Goal: Communication & Community: Answer question/provide support

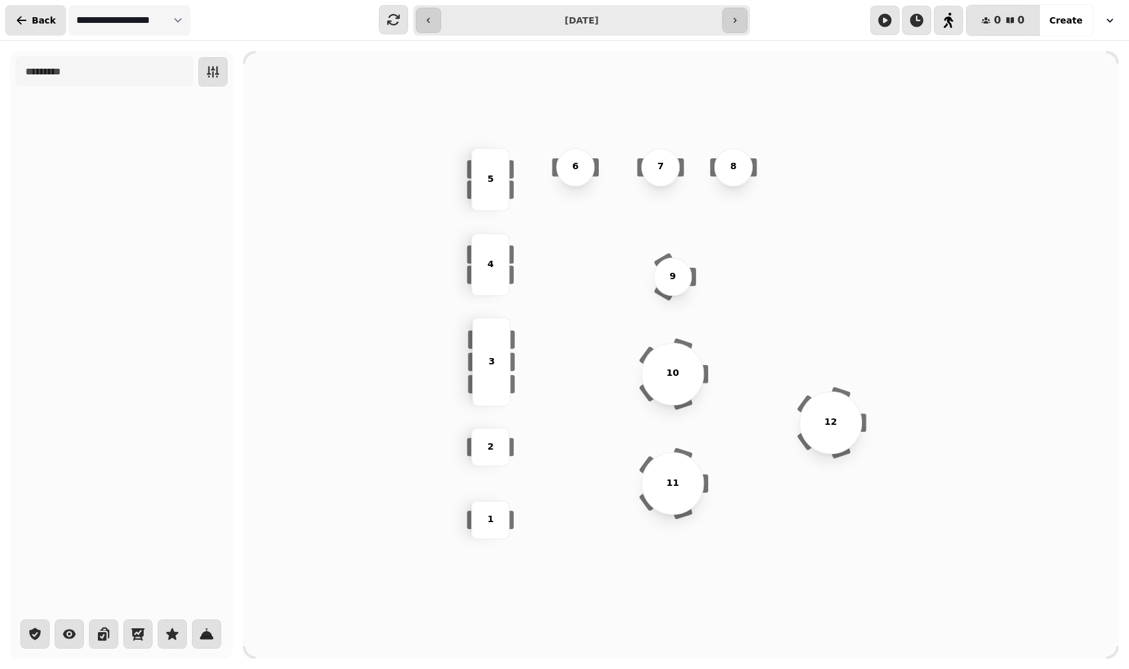
click at [35, 16] on span "Back" at bounding box center [44, 20] width 24 height 9
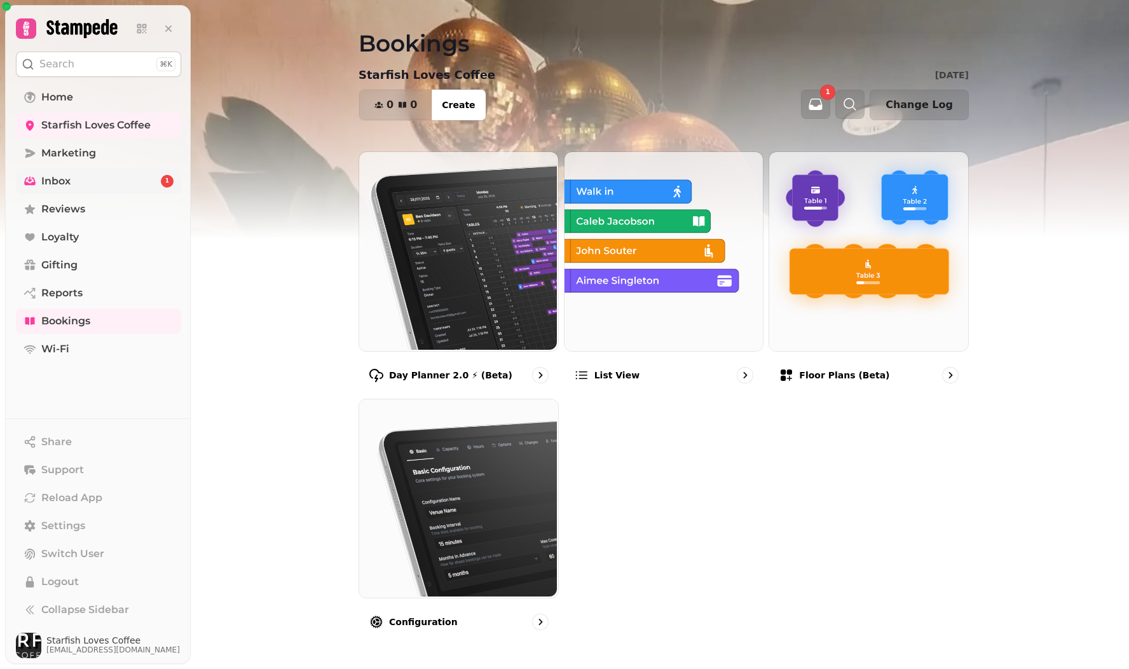
click at [50, 182] on span "Inbox" at bounding box center [55, 181] width 29 height 15
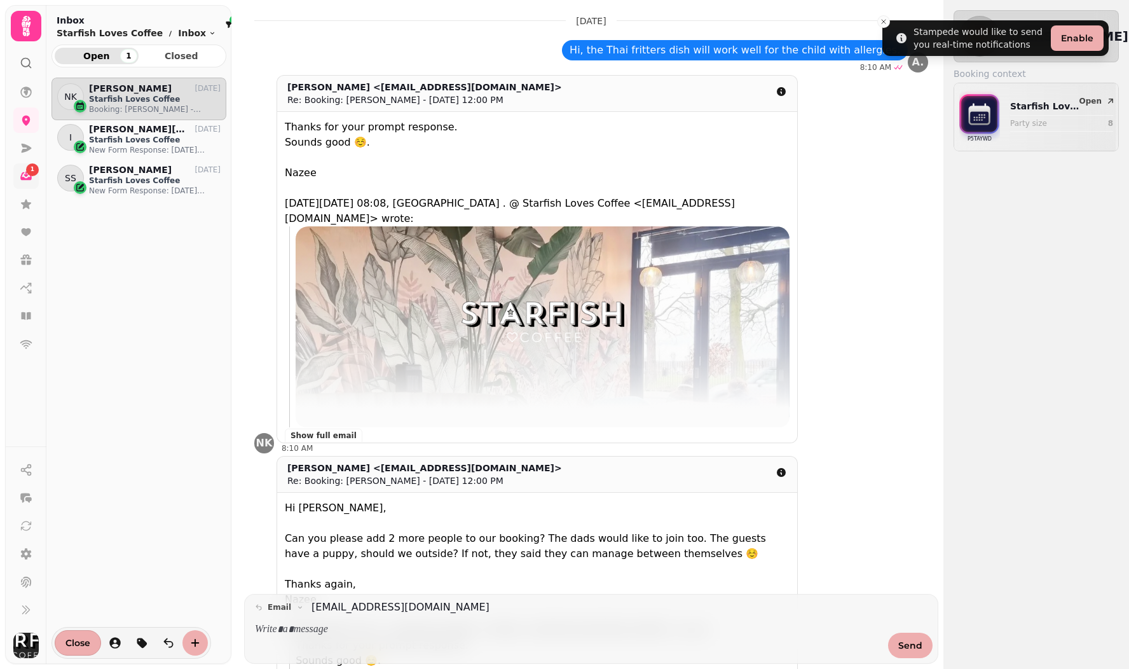
scroll to position [15, 0]
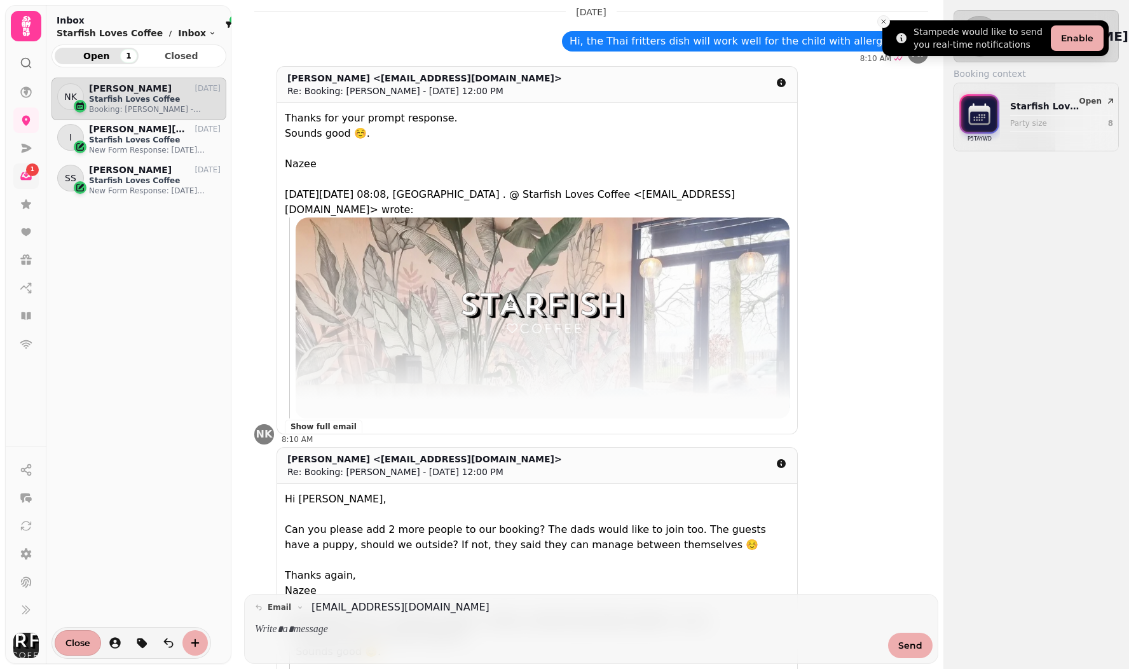
click at [887, 23] on icon "Close toast" at bounding box center [884, 22] width 8 height 8
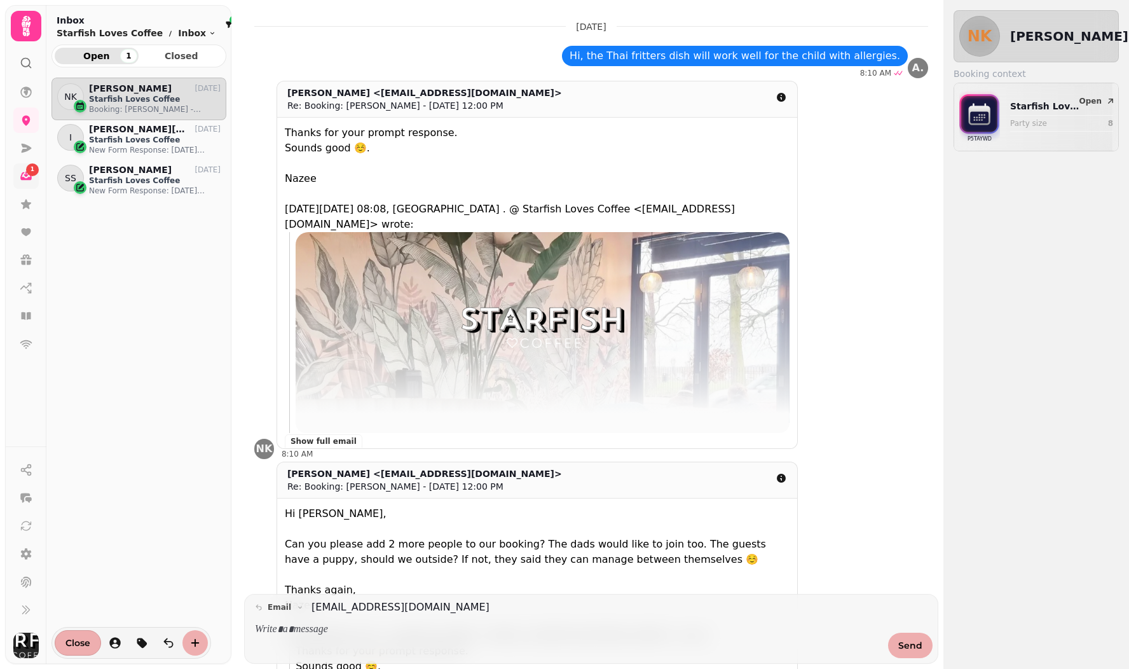
scroll to position [0, 0]
click at [125, 106] on p "Booking: Nazee Kadiu - Sep 7, 12:00 PM" at bounding box center [155, 109] width 132 height 10
click at [330, 630] on p at bounding box center [567, 629] width 625 height 15
click at [896, 641] on button "Send" at bounding box center [910, 644] width 44 height 25
click at [172, 54] on span "Closed" at bounding box center [182, 55] width 64 height 9
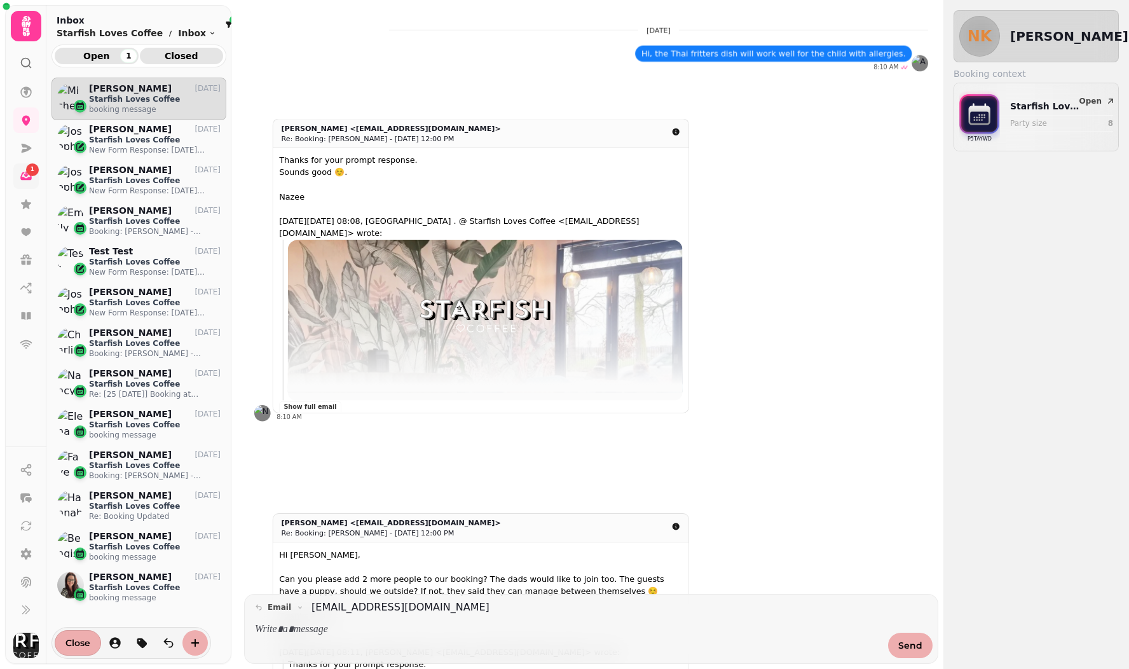
scroll to position [570, 175]
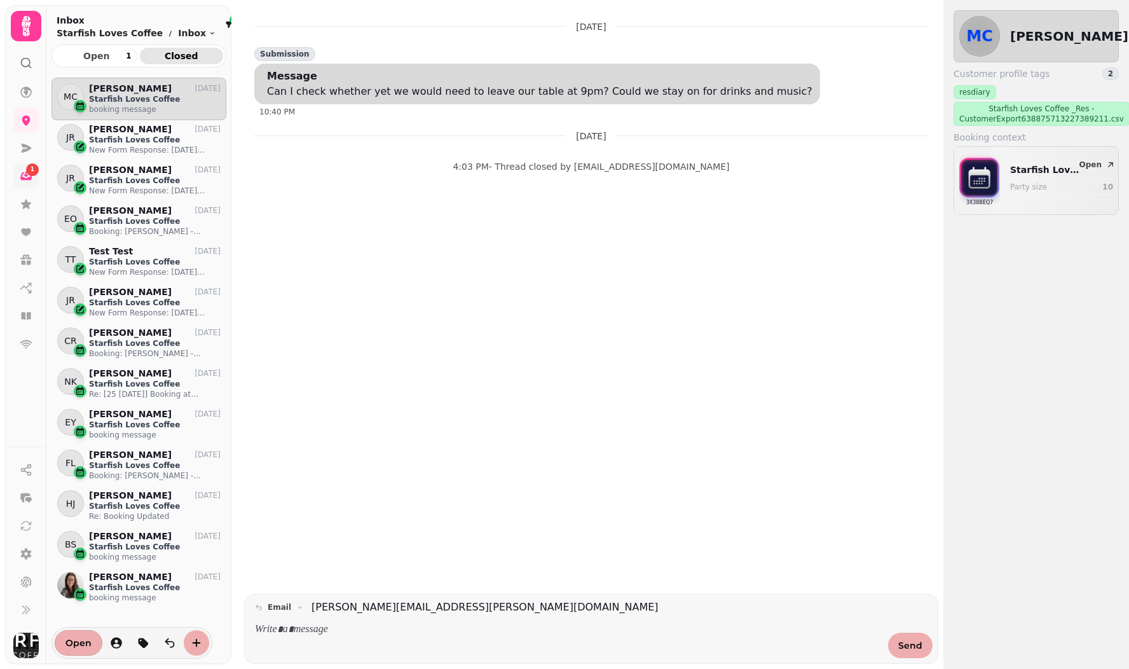
click at [33, 179] on link "1" at bounding box center [25, 175] width 25 height 25
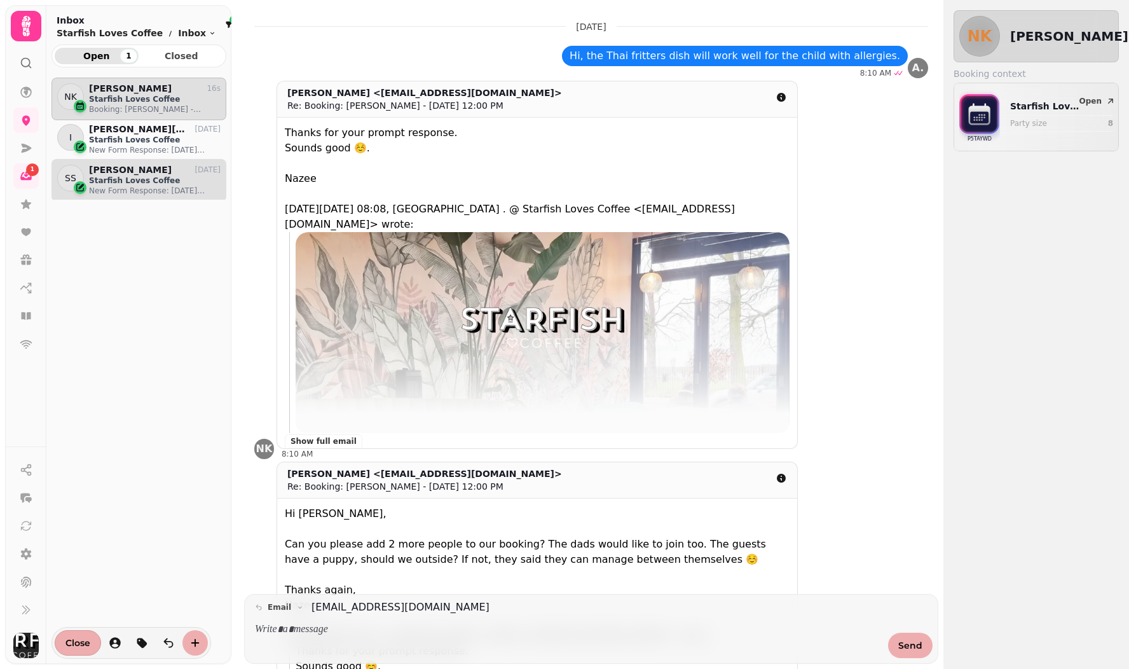
click at [125, 182] on p "Starfish Loves Coffee" at bounding box center [155, 180] width 132 height 10
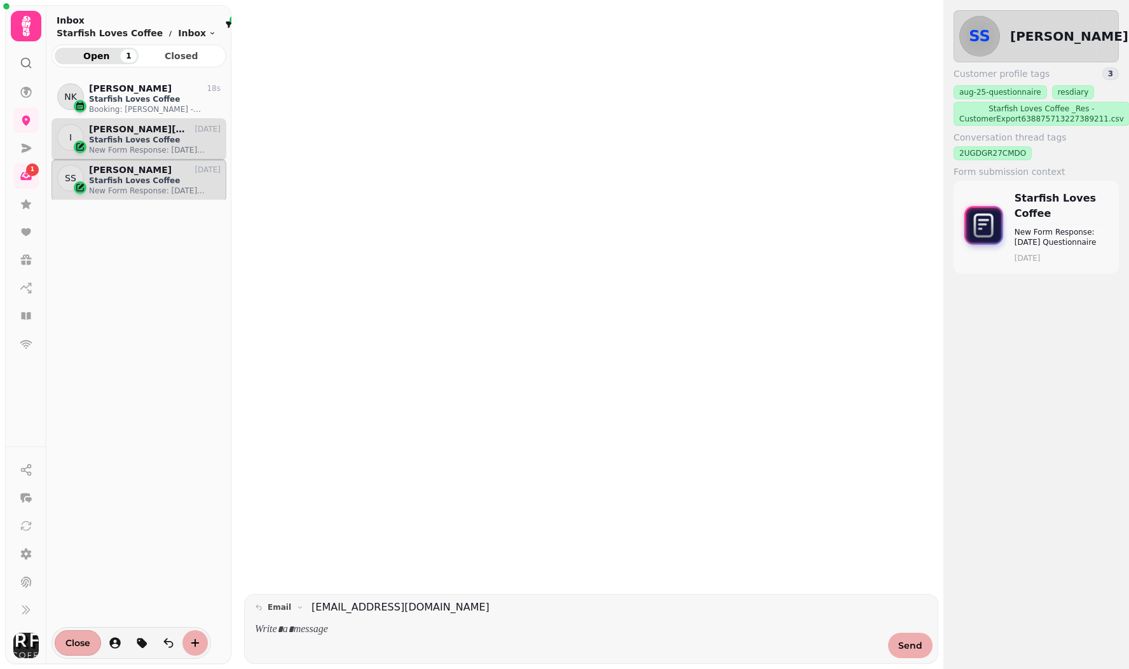
click at [126, 143] on p "Starfish Loves Coffee" at bounding box center [155, 140] width 132 height 10
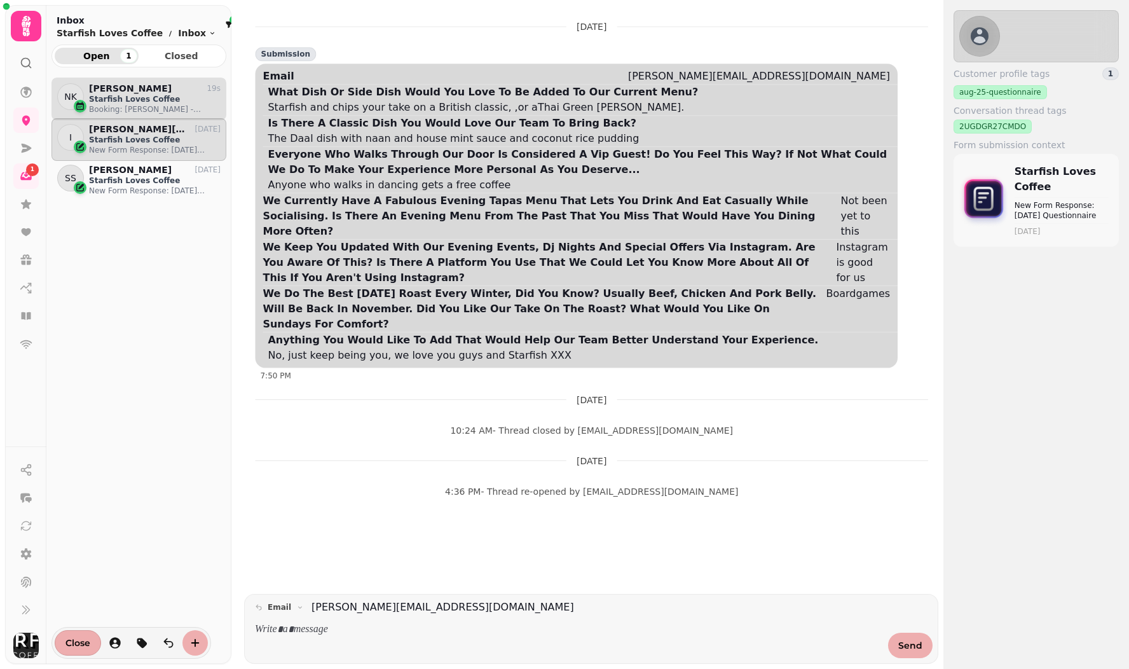
click at [124, 100] on p "Starfish Loves Coffee" at bounding box center [155, 99] width 132 height 10
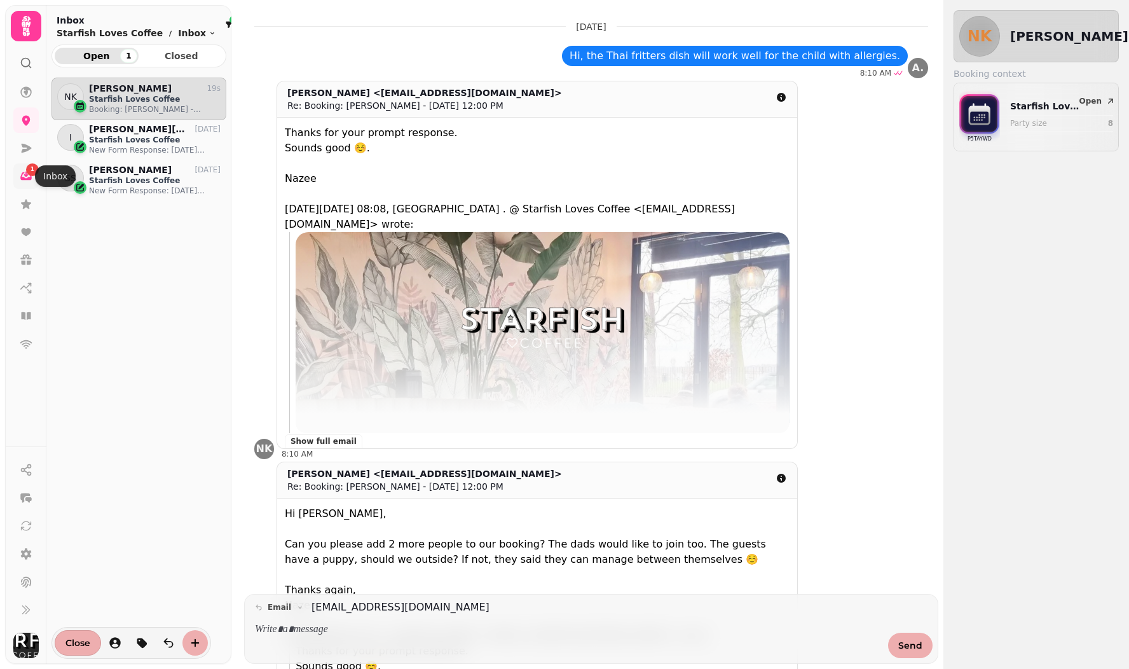
click at [16, 176] on link "1" at bounding box center [25, 175] width 25 height 25
click at [100, 55] on span "Open 1" at bounding box center [97, 55] width 64 height 9
click at [109, 103] on p "Starfish Loves Coffee" at bounding box center [155, 99] width 132 height 10
click at [26, 287] on icon at bounding box center [26, 287] width 10 height 6
select select "**"
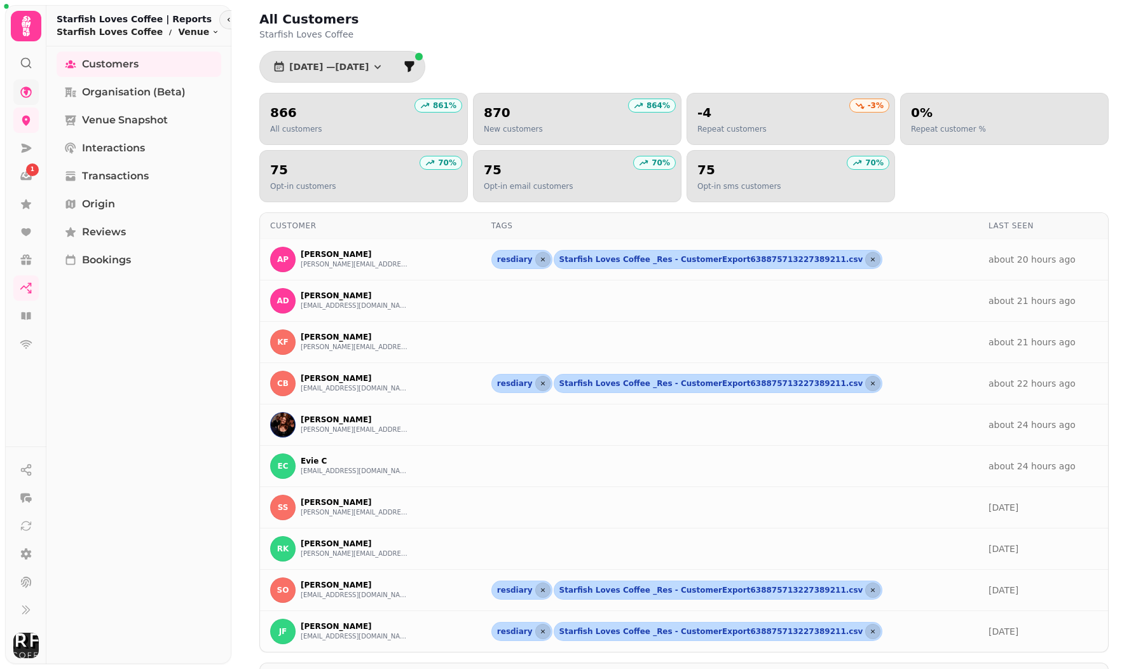
click at [25, 99] on link at bounding box center [25, 91] width 25 height 25
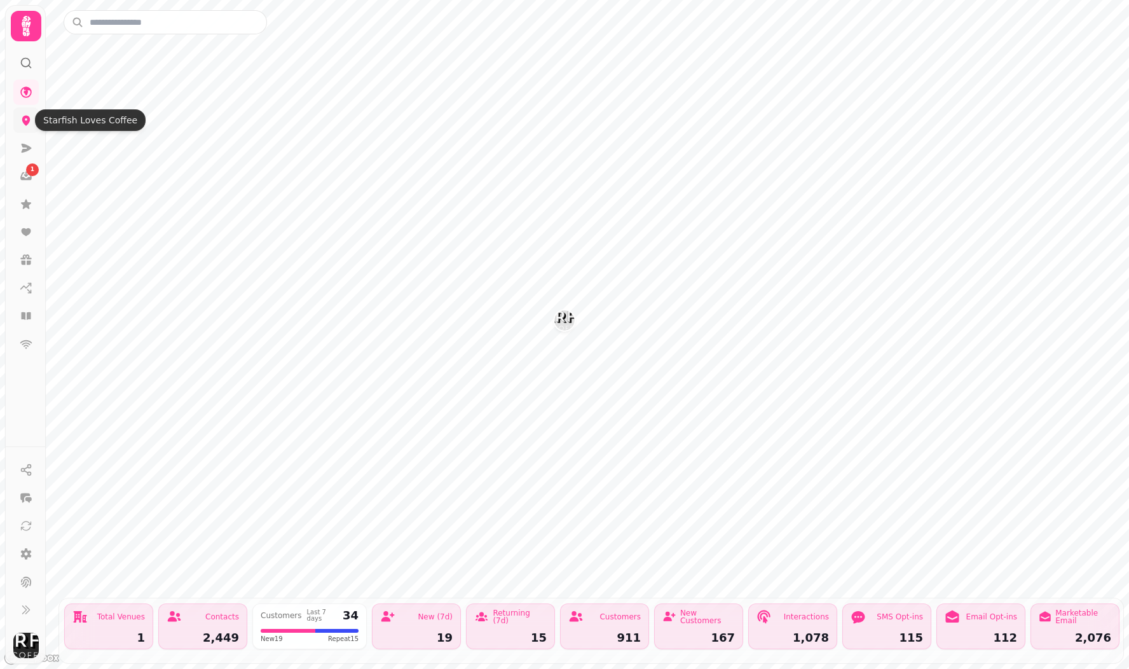
click at [25, 120] on icon at bounding box center [26, 120] width 13 height 13
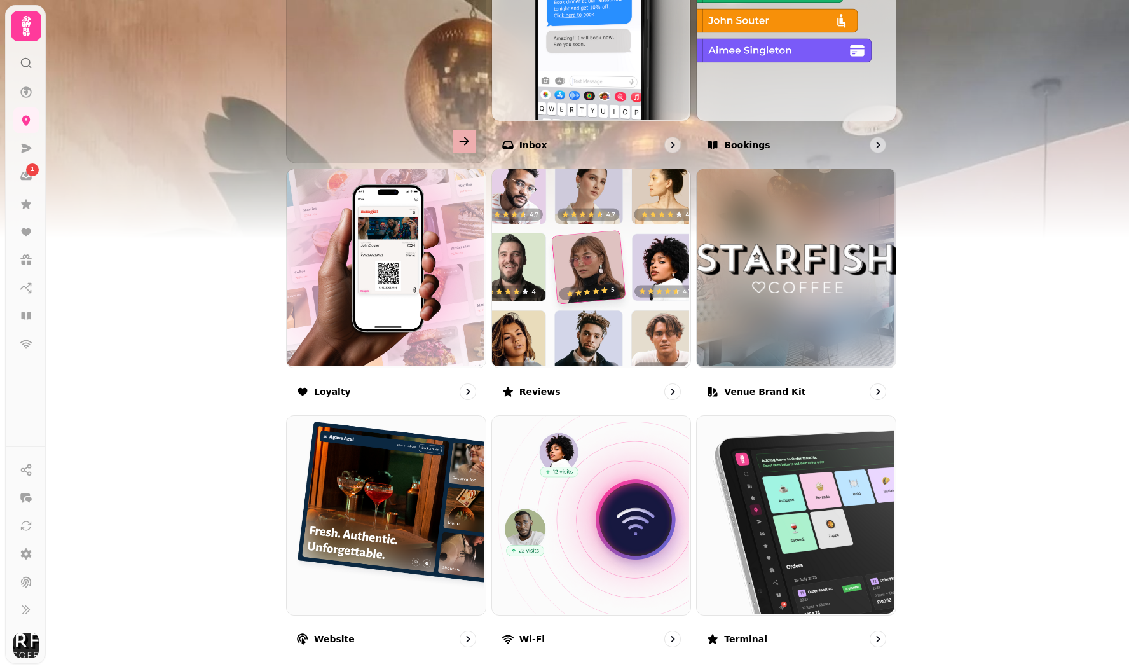
scroll to position [541, 0]
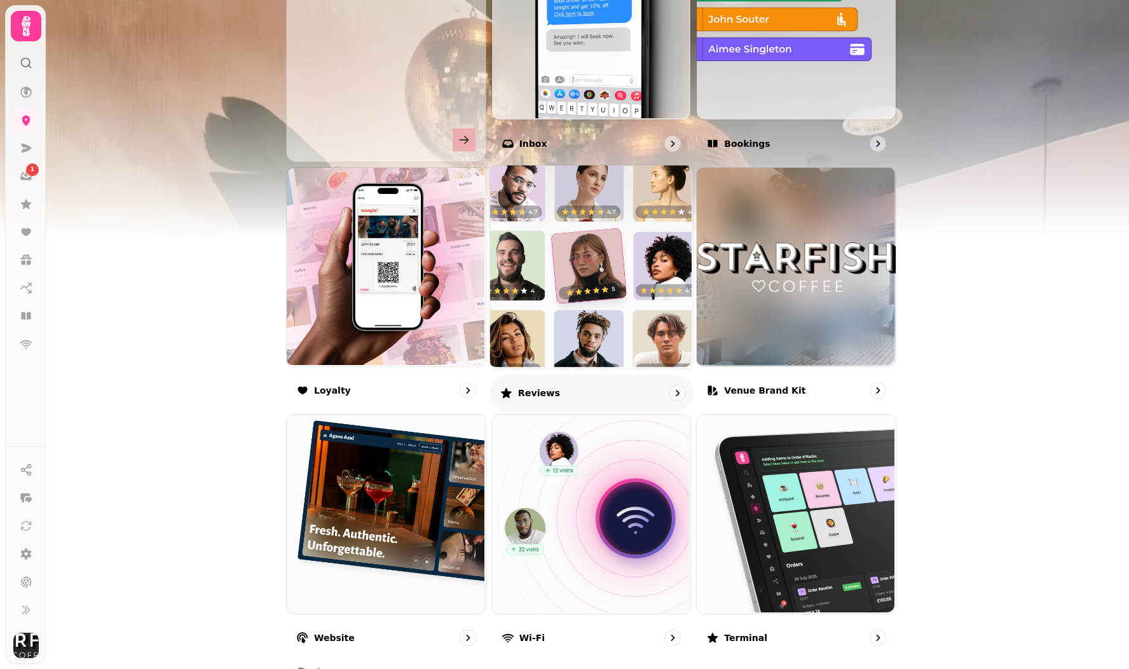
click at [559, 288] on img at bounding box center [589, 265] width 203 height 203
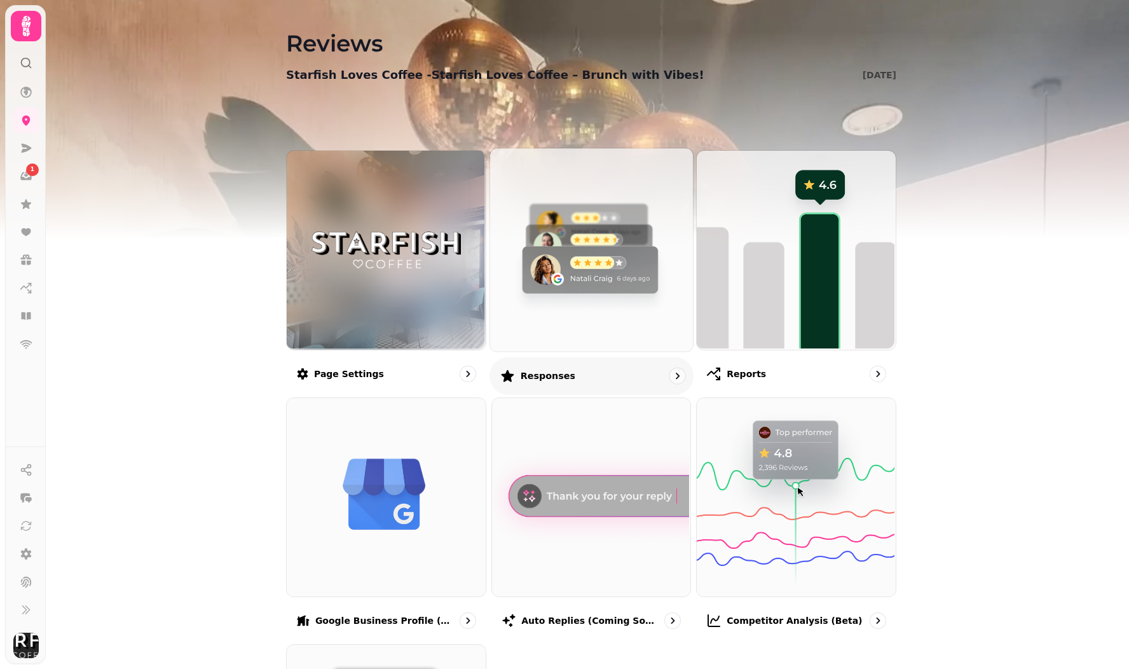
click at [593, 296] on img at bounding box center [589, 248] width 203 height 203
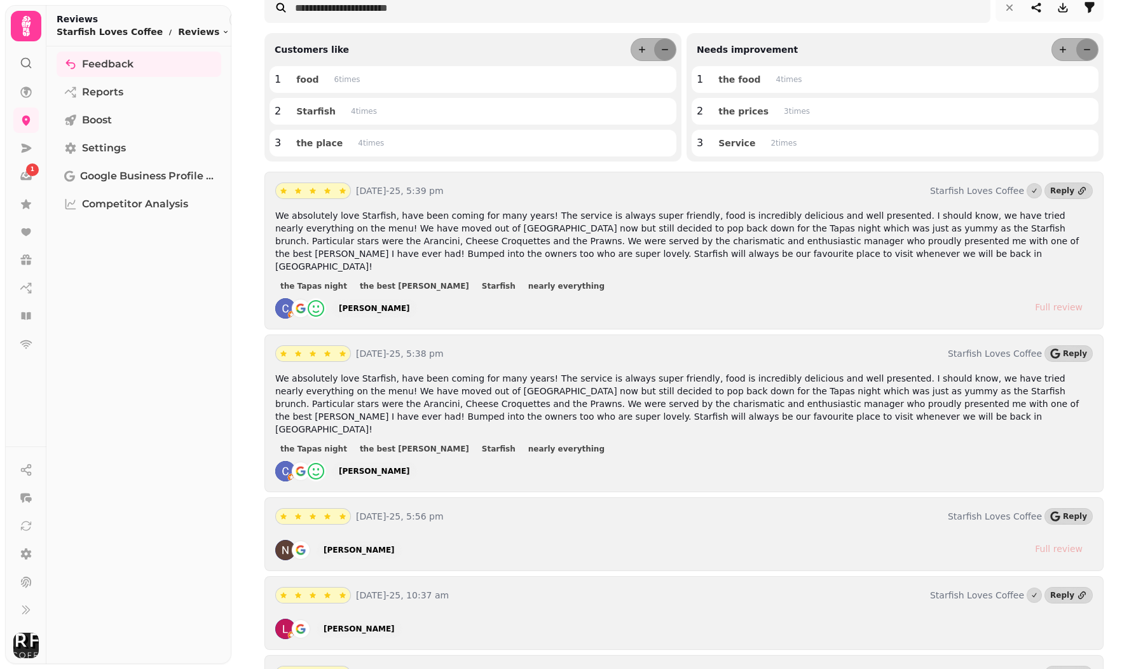
scroll to position [129, 0]
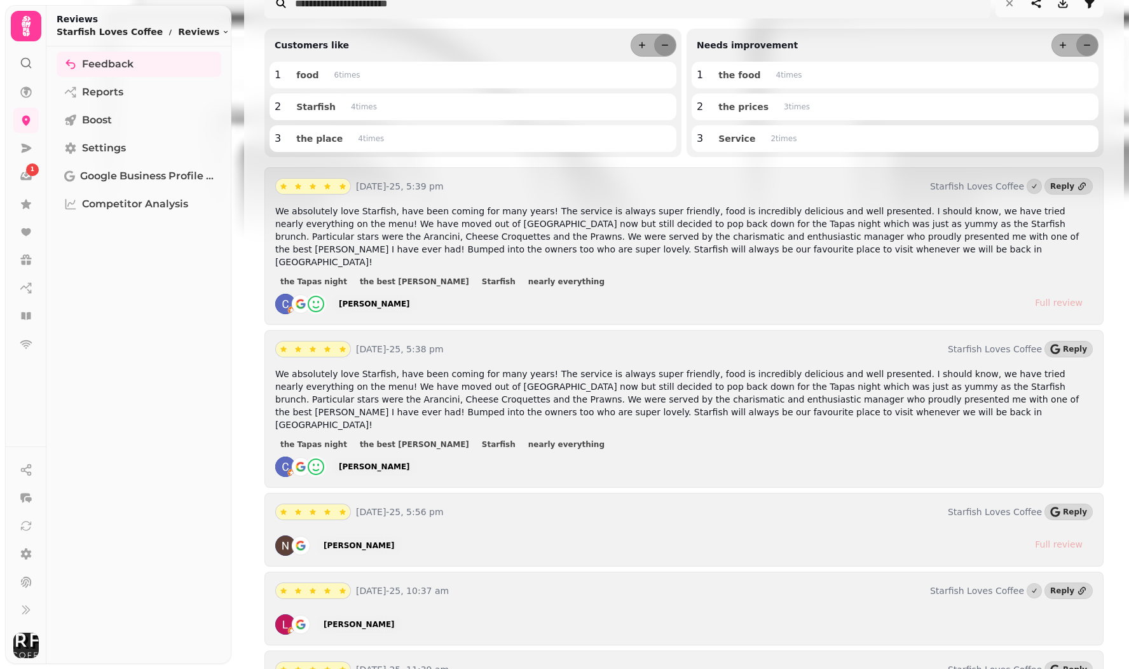
click at [1048, 296] on div "Full review" at bounding box center [1059, 302] width 48 height 13
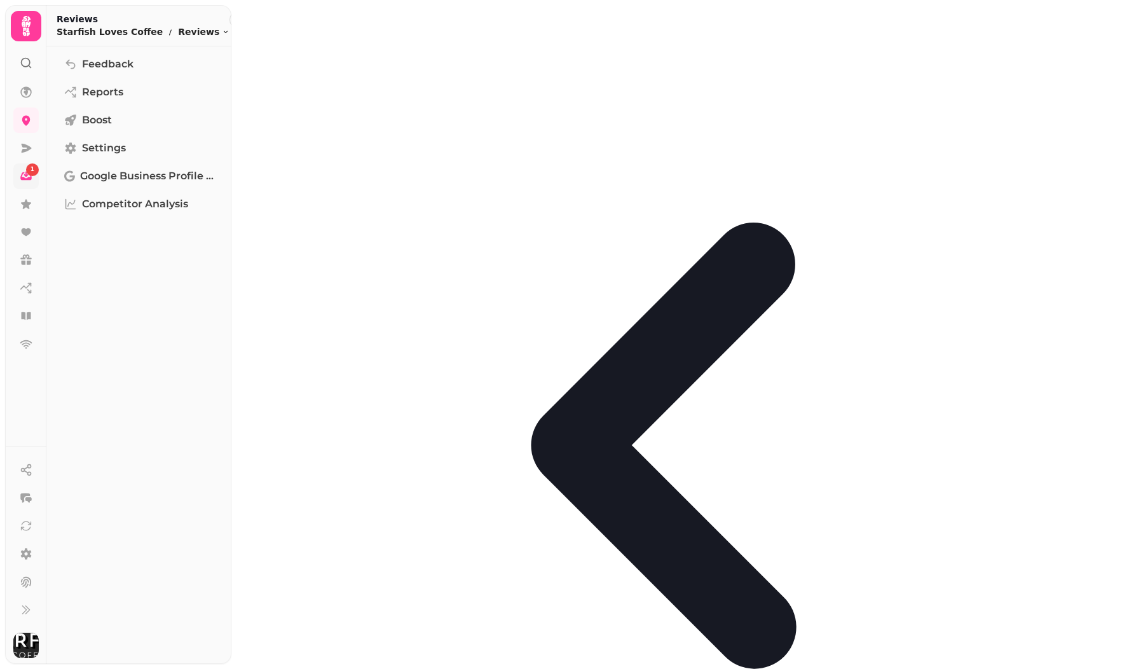
click at [24, 177] on icon at bounding box center [25, 176] width 11 height 8
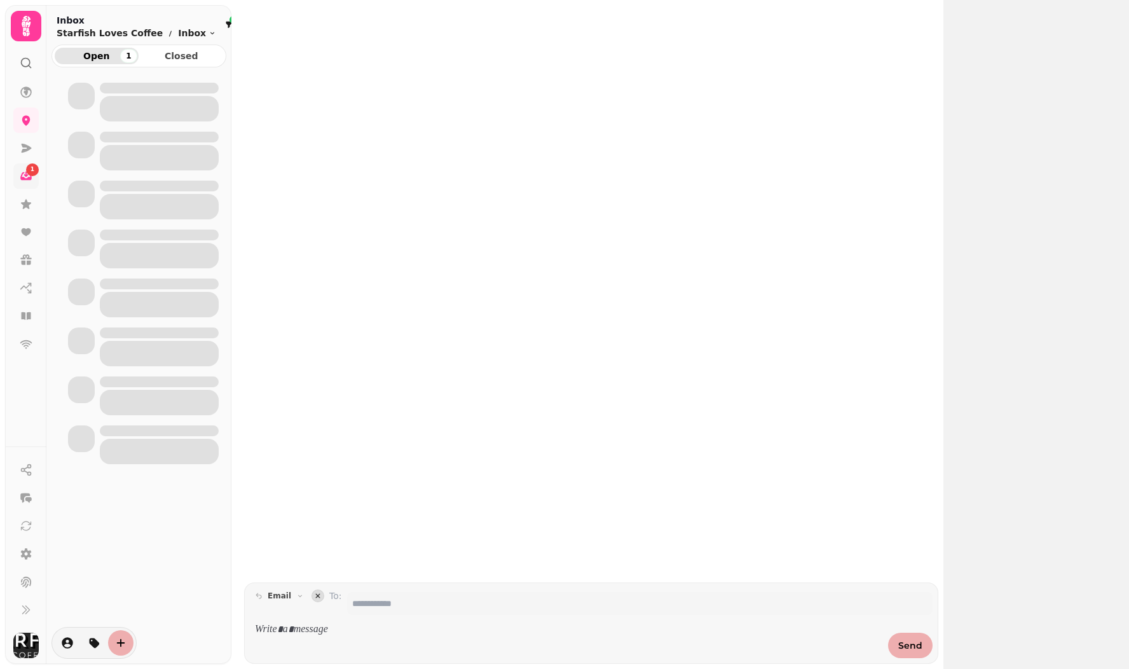
click at [24, 177] on icon at bounding box center [25, 176] width 11 height 8
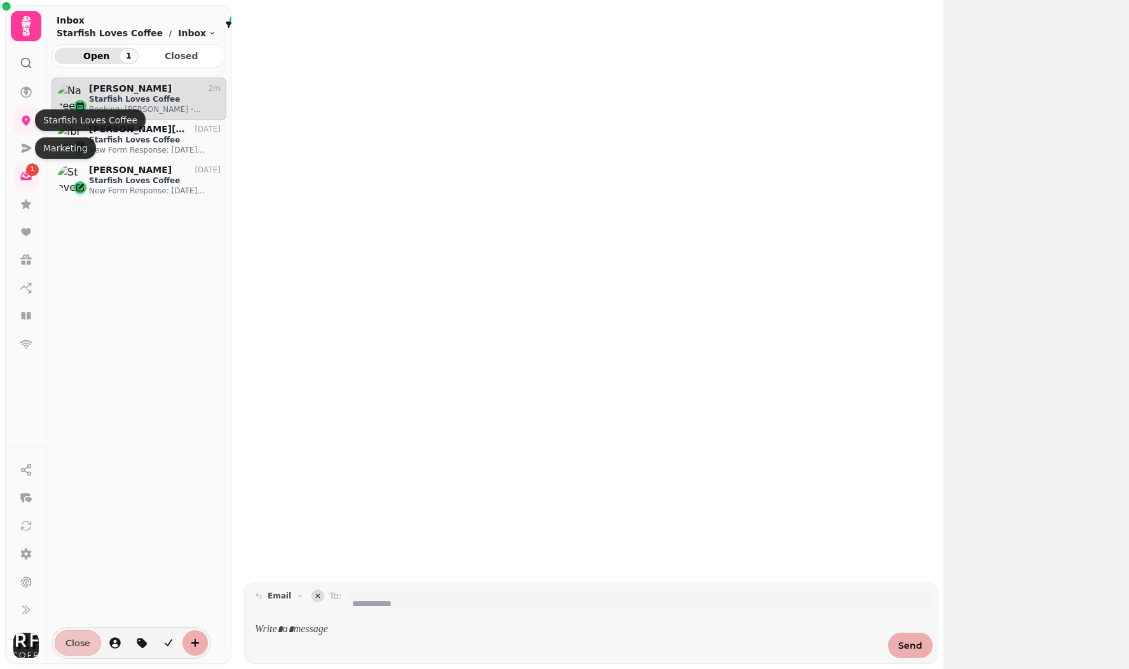
scroll to position [570, 175]
